Goal: Information Seeking & Learning: Learn about a topic

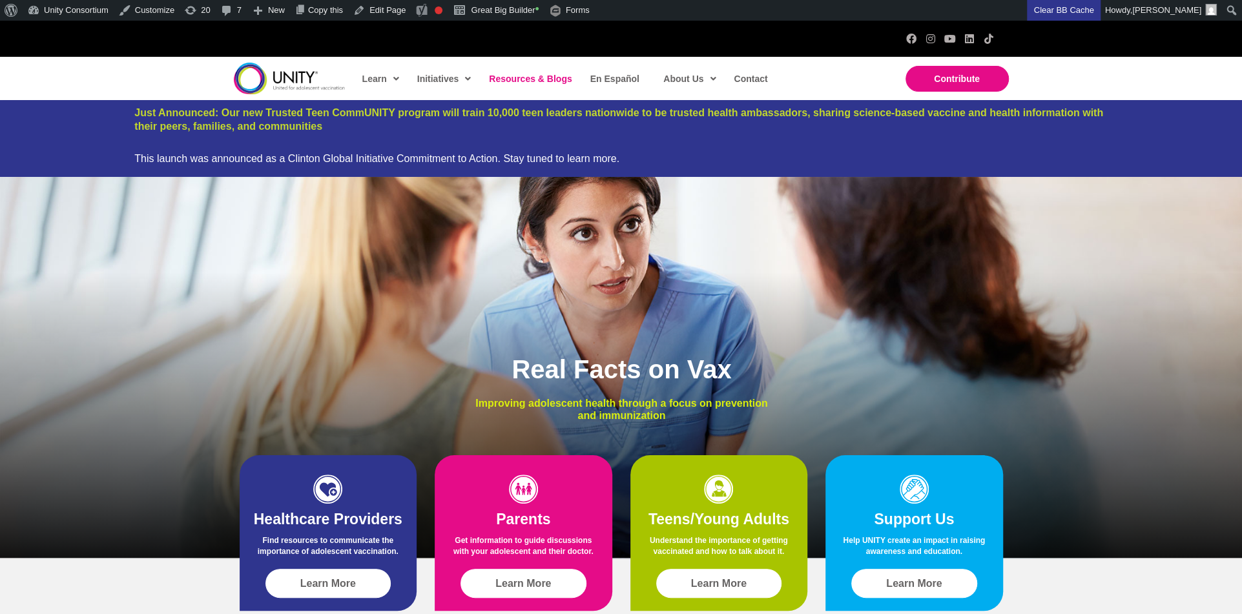
click at [521, 69] on link "Resources & Blogs" at bounding box center [530, 79] width 94 height 30
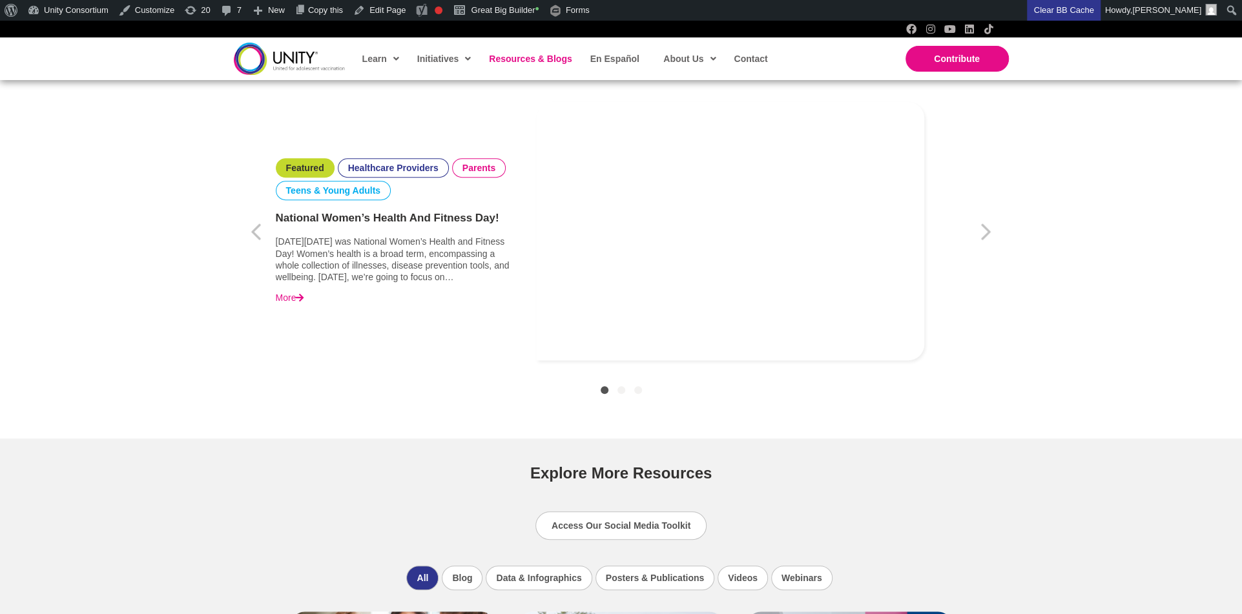
scroll to position [543, 0]
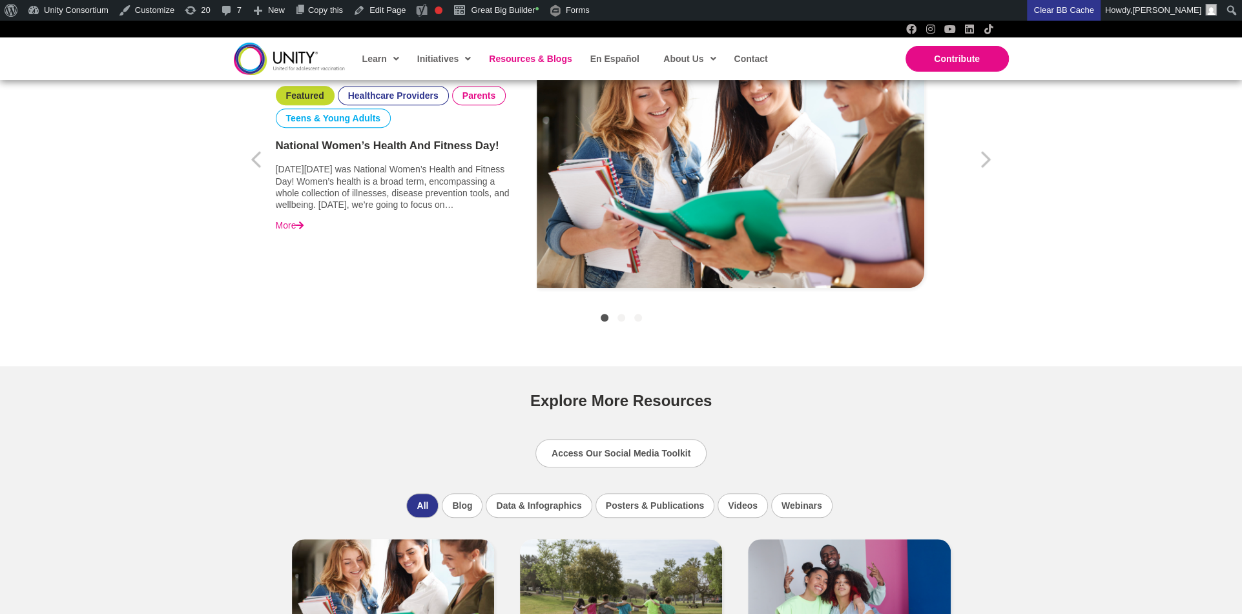
click at [579, 218] on img "Item 1 of 3" at bounding box center [731, 159] width 388 height 258
